Goal: Task Accomplishment & Management: Complete application form

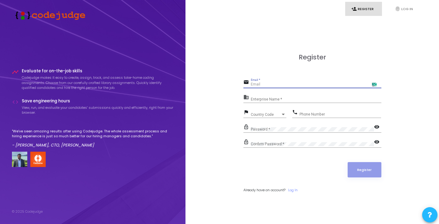
click at [290, 84] on input "Email *" at bounding box center [316, 85] width 131 height 4
type input "[EMAIL_ADDRESS][DOMAIN_NAME]"
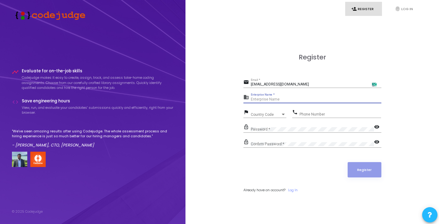
click at [269, 99] on input "Enterprise Name *" at bounding box center [316, 100] width 131 height 4
type input "[PERSON_NAME] College of Engineering"
click at [267, 115] on span "Country Code" at bounding box center [262, 115] width 22 height 4
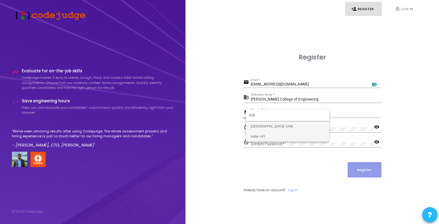
type input "Indi"
click at [266, 139] on span "India +91" at bounding box center [288, 137] width 74 height 10
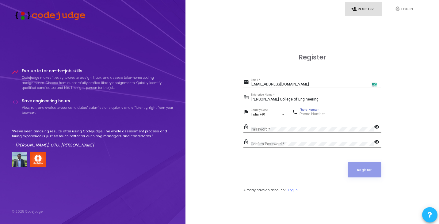
click at [310, 114] on input "Phone Number" at bounding box center [341, 114] width 82 height 4
type input "9381850699"
click at [374, 125] on mat-icon "visibility" at bounding box center [377, 127] width 7 height 7
click at [380, 144] on mat-icon "visibility" at bounding box center [377, 142] width 7 height 7
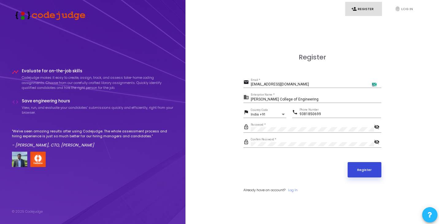
click at [367, 170] on button "Register" at bounding box center [365, 169] width 34 height 15
click at [295, 141] on div "Confirm Password *" at bounding box center [312, 143] width 123 height 10
click at [371, 170] on button "Register" at bounding box center [365, 169] width 34 height 15
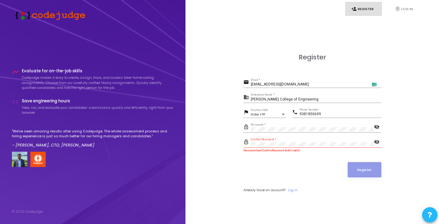
click at [283, 140] on div "Confirm Password *" at bounding box center [312, 143] width 123 height 10
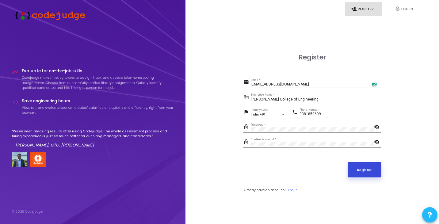
click at [368, 167] on button "Register" at bounding box center [365, 169] width 34 height 15
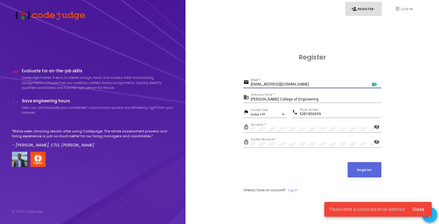
click at [305, 86] on input "[EMAIL_ADDRESS][DOMAIN_NAME]" at bounding box center [316, 85] width 131 height 4
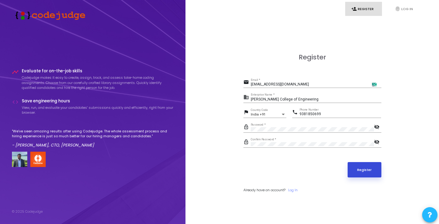
click at [363, 165] on button "Register" at bounding box center [365, 169] width 34 height 15
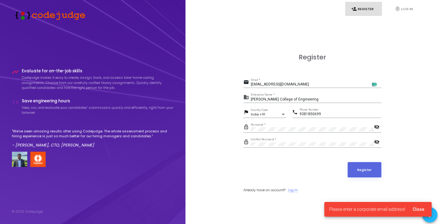
click at [294, 189] on link "Log In" at bounding box center [293, 190] width 10 height 5
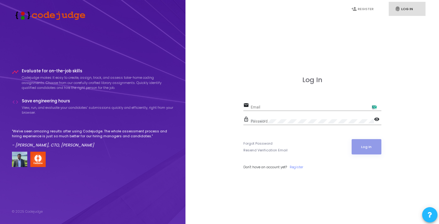
type input "[EMAIL_ADDRESS][DOMAIN_NAME]"
click at [366, 145] on button "Log In" at bounding box center [367, 146] width 30 height 15
click at [299, 167] on link "Register" at bounding box center [296, 167] width 13 height 5
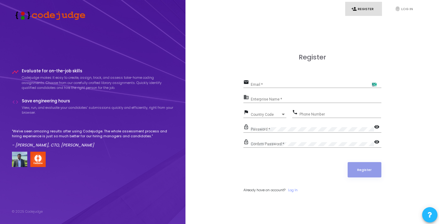
type input "[EMAIL_ADDRESS][DOMAIN_NAME]"
click at [316, 113] on input "Phone Number" at bounding box center [341, 114] width 82 height 4
click at [275, 115] on div "Country Code" at bounding box center [266, 115] width 30 height 4
type input "9"
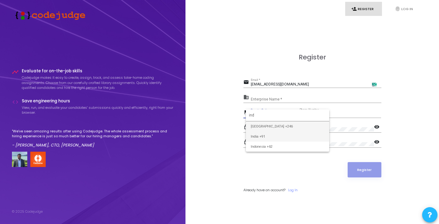
type input "ind"
click at [278, 139] on span "India +91" at bounding box center [288, 137] width 74 height 10
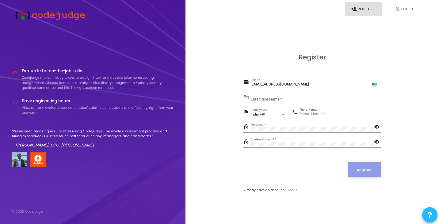
click at [324, 113] on input "Phone Number" at bounding box center [341, 114] width 82 height 4
type input "9381850699"
click at [275, 100] on input "Enterprise Name *" at bounding box center [316, 100] width 131 height 4
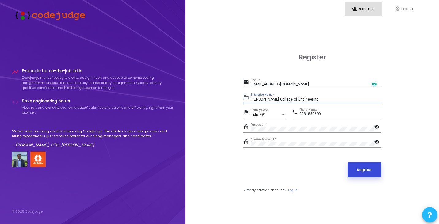
type input "[PERSON_NAME] College of Engineering"
click at [374, 173] on button "Register" at bounding box center [365, 169] width 34 height 15
